Goal: Information Seeking & Learning: Learn about a topic

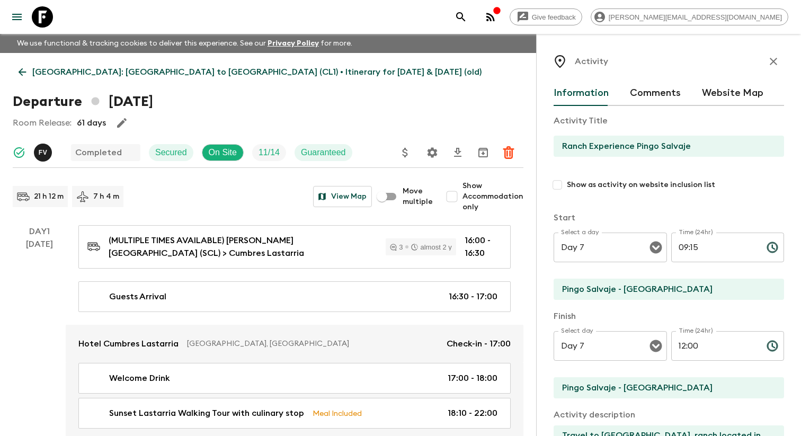
click at [15, 26] on button "menu" at bounding box center [16, 16] width 21 height 21
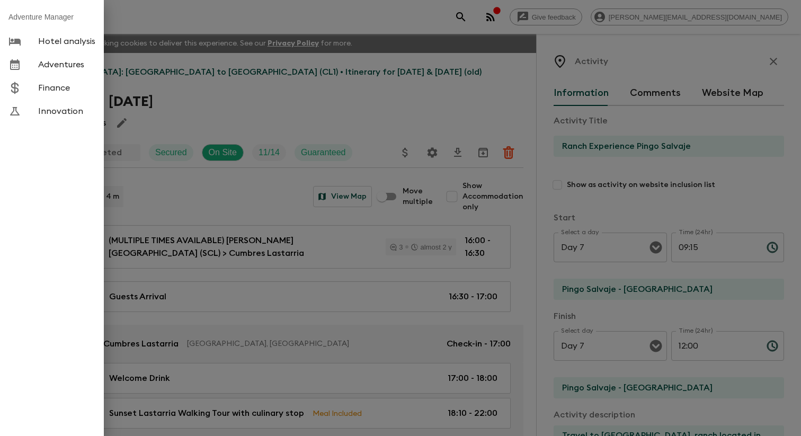
click at [75, 70] on span "Adventures" at bounding box center [66, 64] width 57 height 11
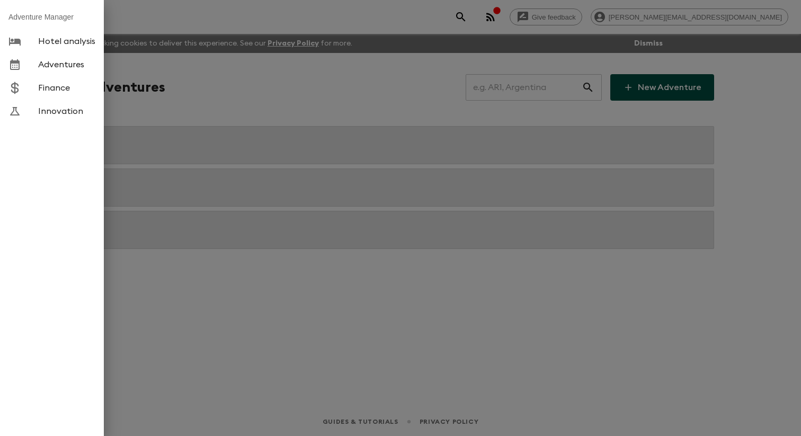
click at [273, 86] on div at bounding box center [400, 218] width 801 height 436
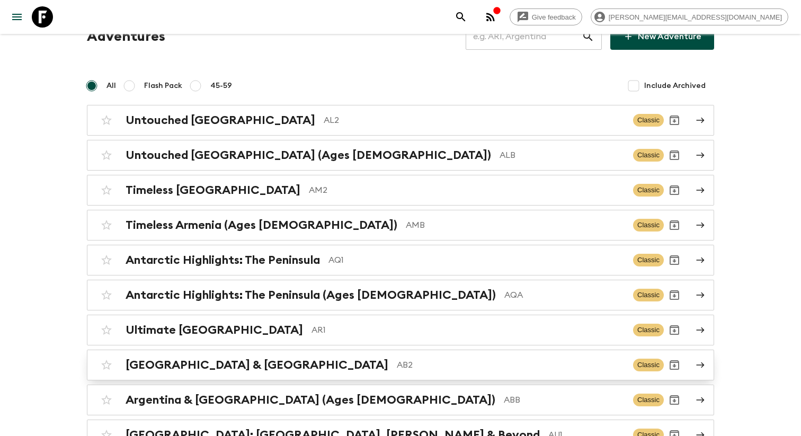
scroll to position [4383, 0]
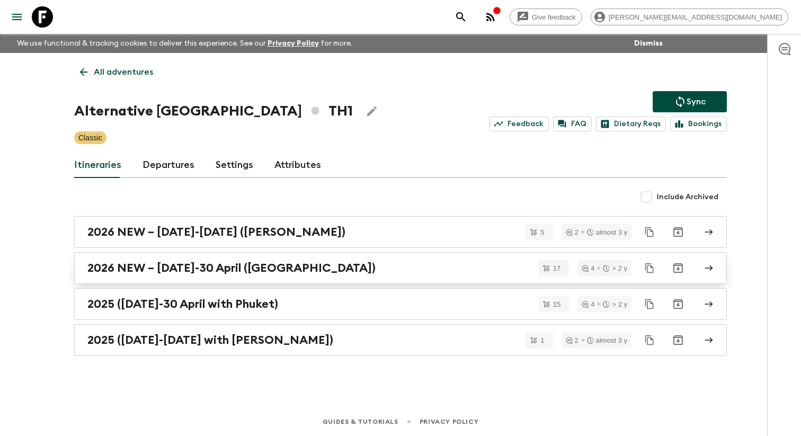
click at [241, 271] on h2 "2026 NEW – [DATE]-30 April ([GEOGRAPHIC_DATA])" at bounding box center [231, 268] width 288 height 14
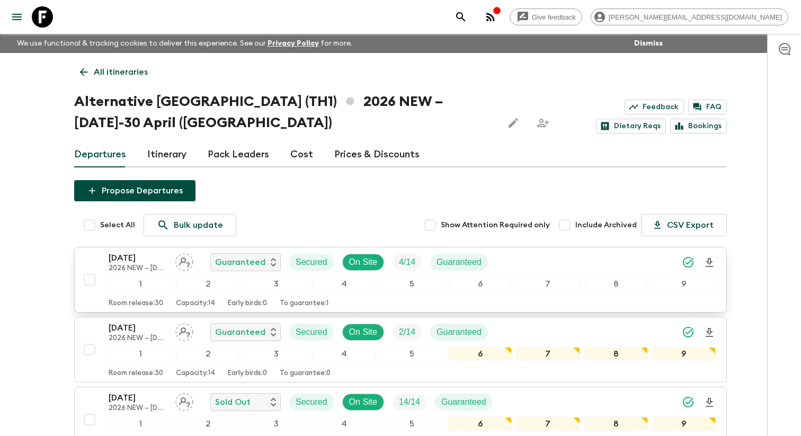
click at [133, 262] on p "[DATE]" at bounding box center [138, 258] width 58 height 13
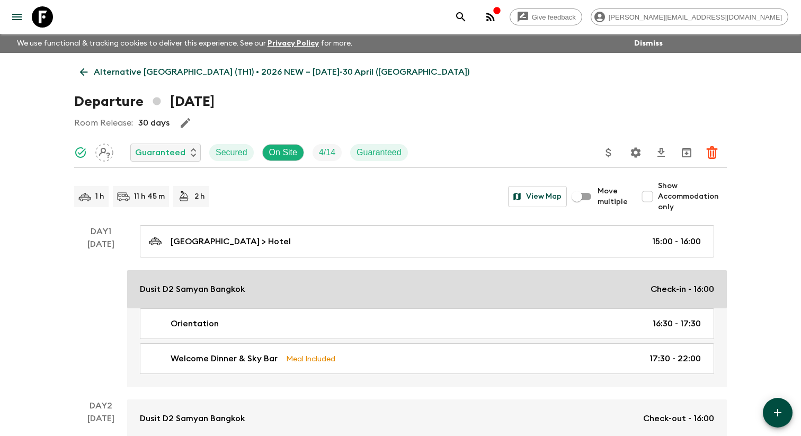
click at [215, 306] on link "Dusit D2 Samyan Bangkok Check-in - 16:00" at bounding box center [427, 289] width 600 height 38
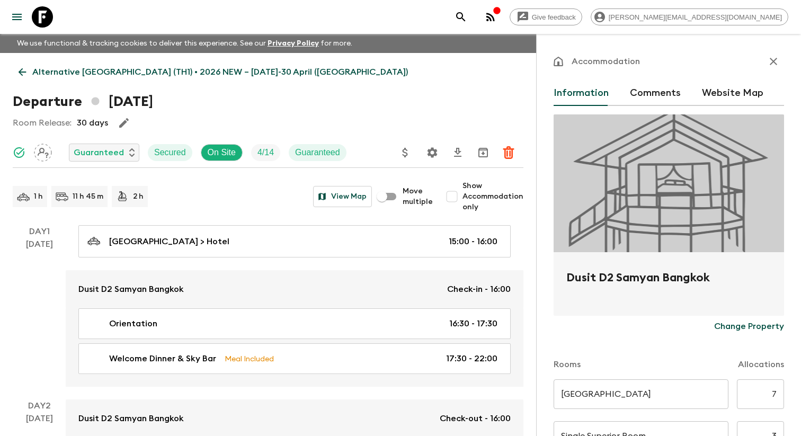
click at [617, 275] on h2 "Dusit D2 Samyan Bangkok" at bounding box center [668, 286] width 205 height 34
copy form "Dusit D2 Samyan Bangkok Change Property"
